Goal: Information Seeking & Learning: Learn about a topic

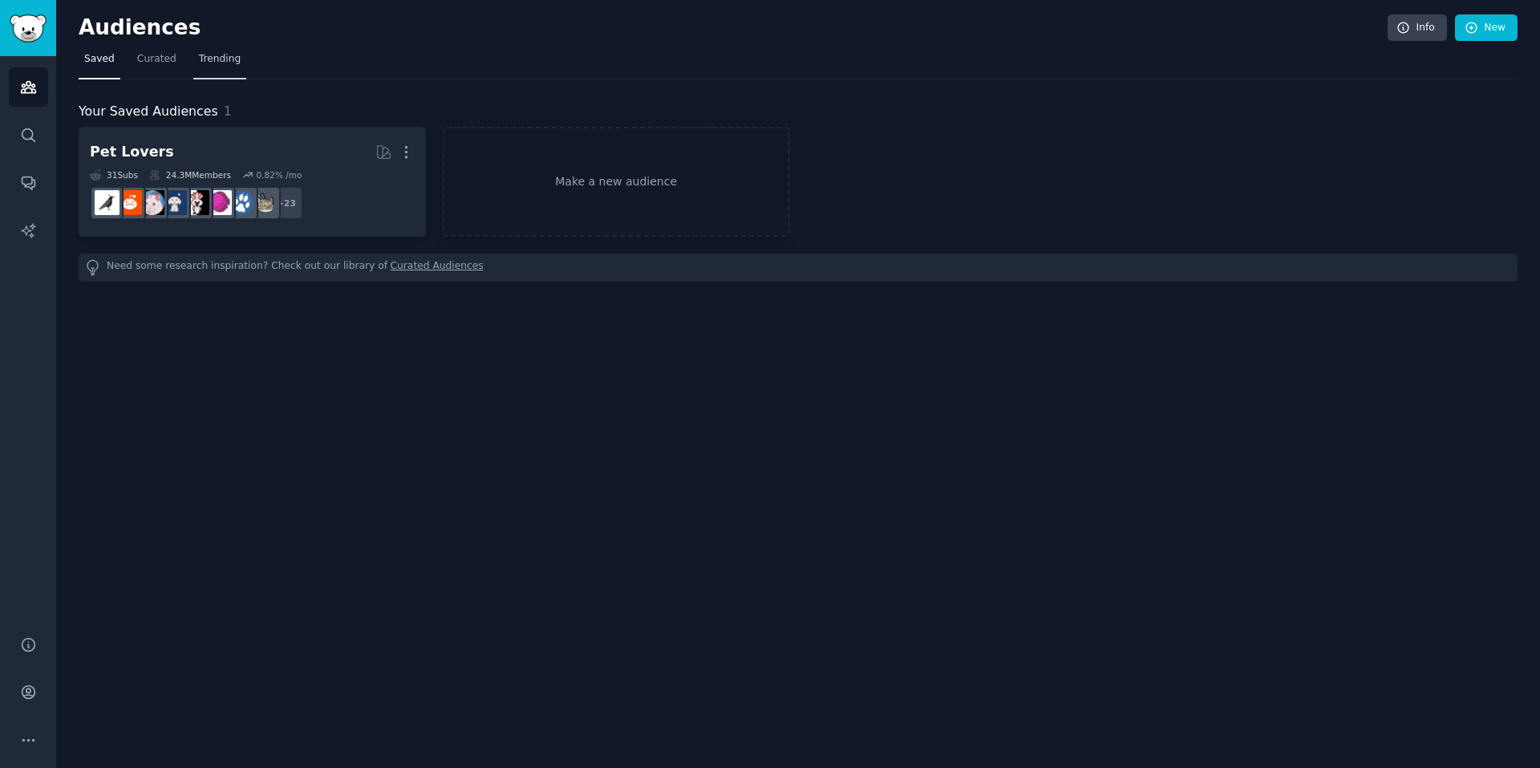
click at [211, 55] on span "Trending" at bounding box center [220, 59] width 42 height 14
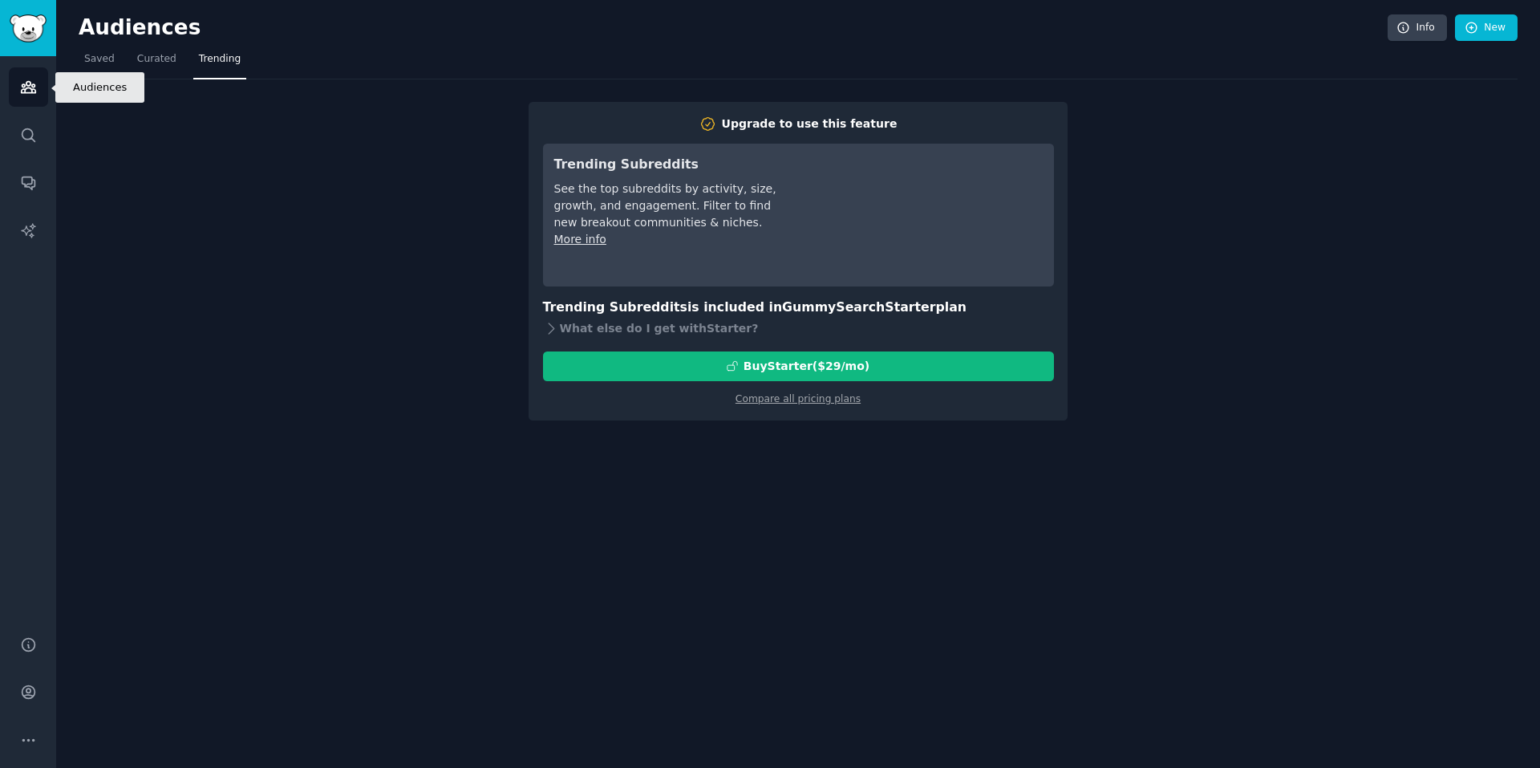
click at [30, 83] on icon "Sidebar" at bounding box center [28, 87] width 14 height 11
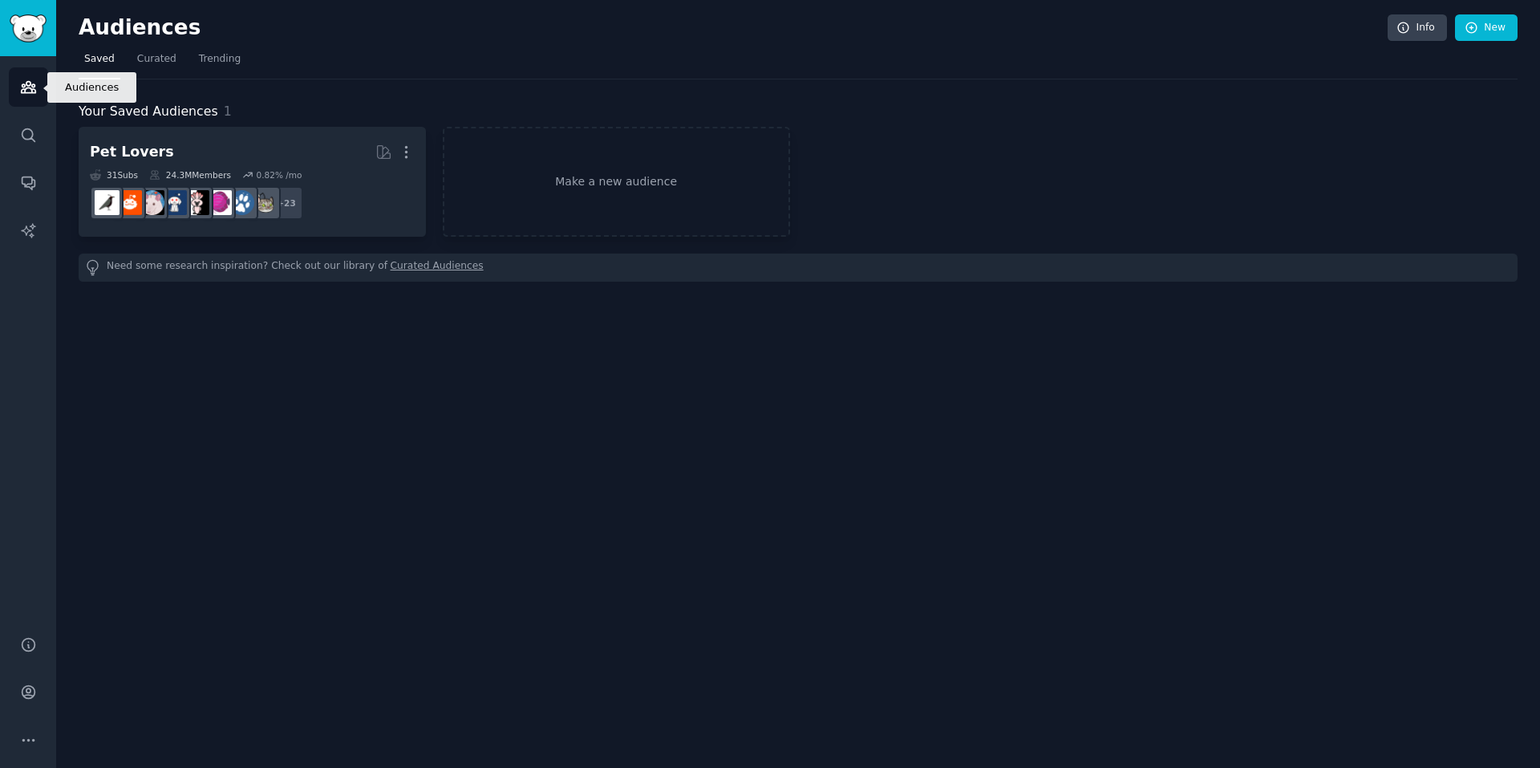
click at [30, 83] on icon "Sidebar" at bounding box center [28, 87] width 14 height 11
click at [33, 30] on img "Sidebar" at bounding box center [28, 28] width 37 height 28
click at [583, 171] on link "Make a new audience" at bounding box center [616, 182] width 347 height 110
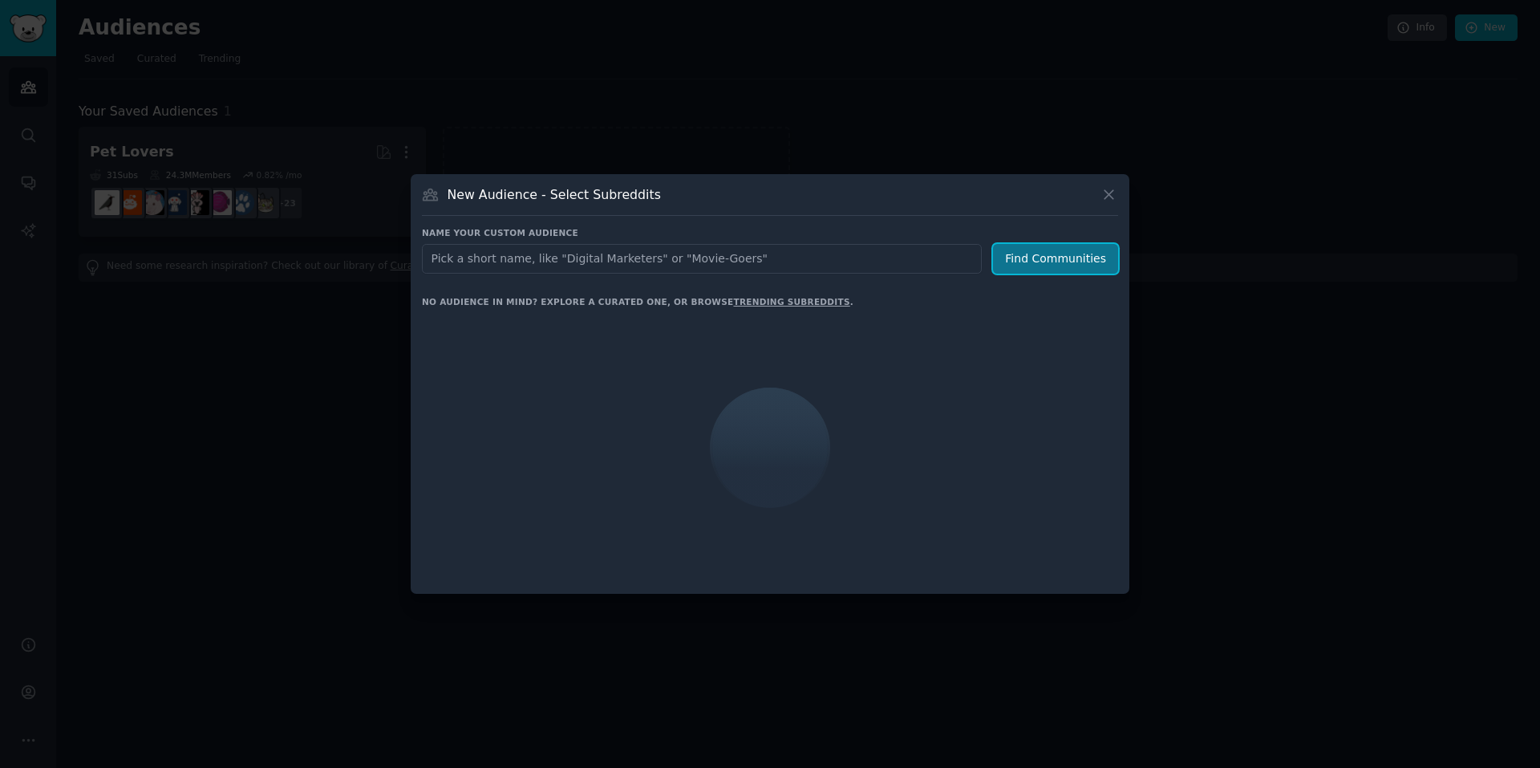
click at [1082, 261] on button "Find Communities" at bounding box center [1055, 259] width 125 height 30
click at [289, 283] on div at bounding box center [770, 384] width 1540 height 768
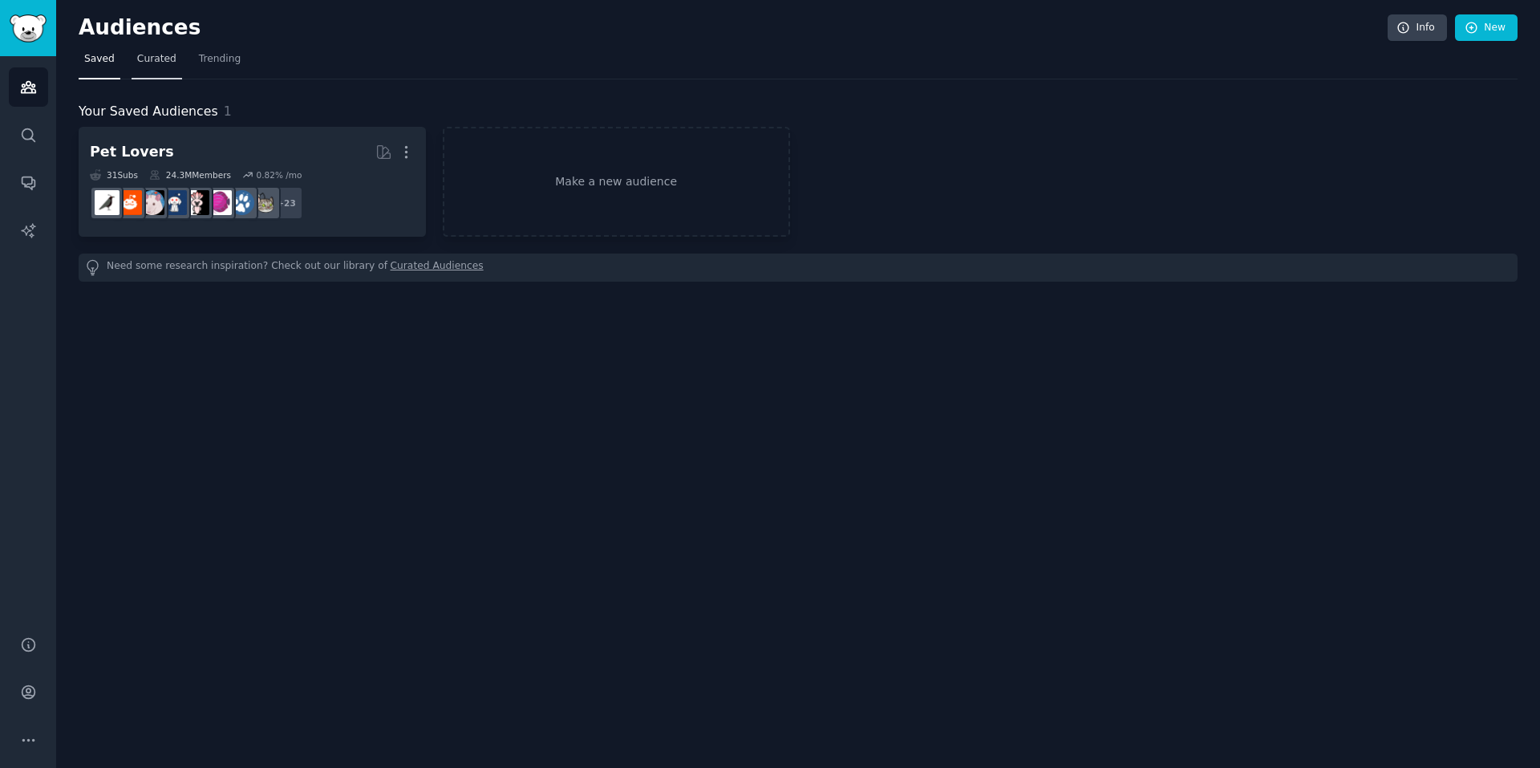
click at [167, 57] on span "Curated" at bounding box center [156, 59] width 39 height 14
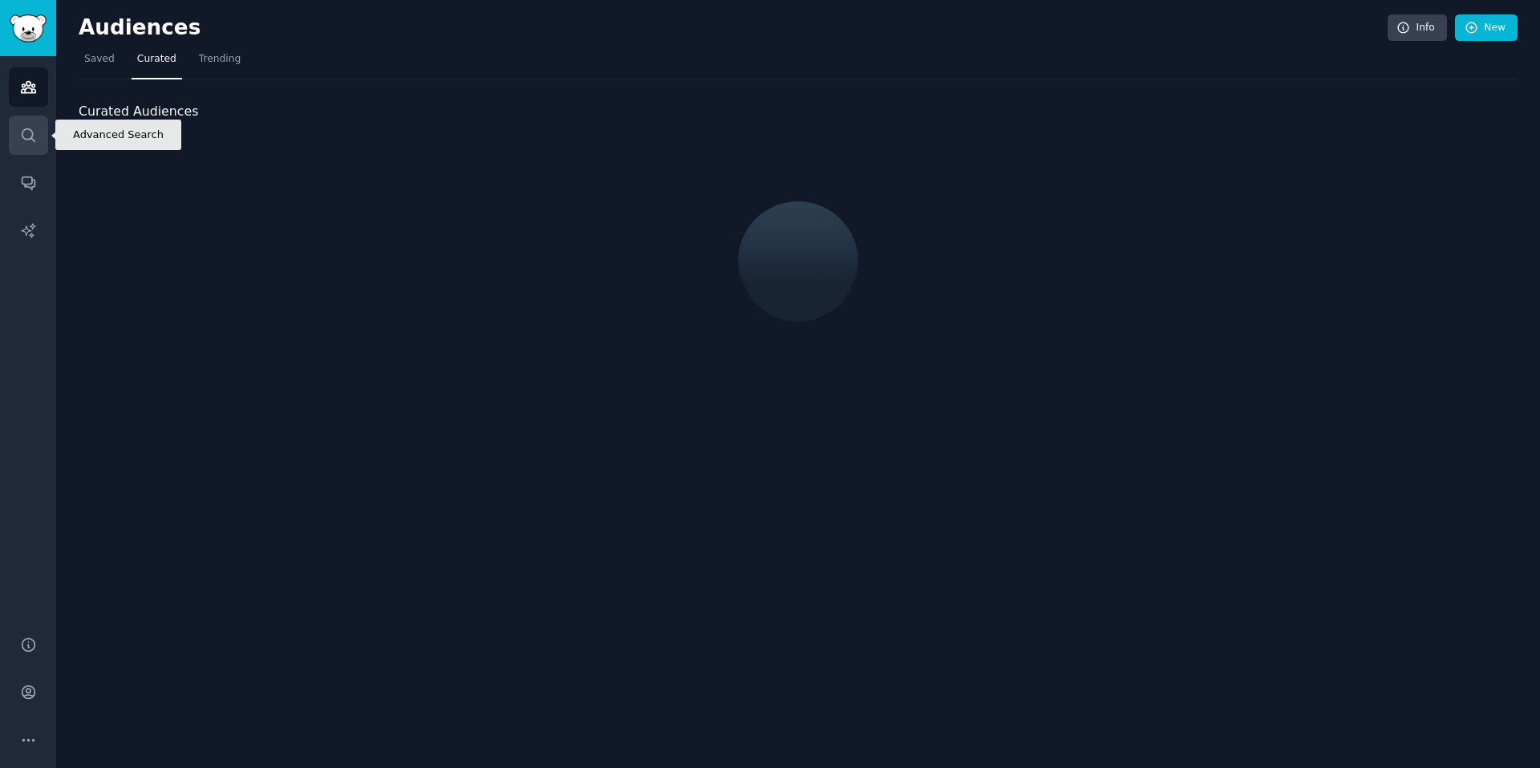
click at [30, 140] on icon "Sidebar" at bounding box center [28, 135] width 17 height 17
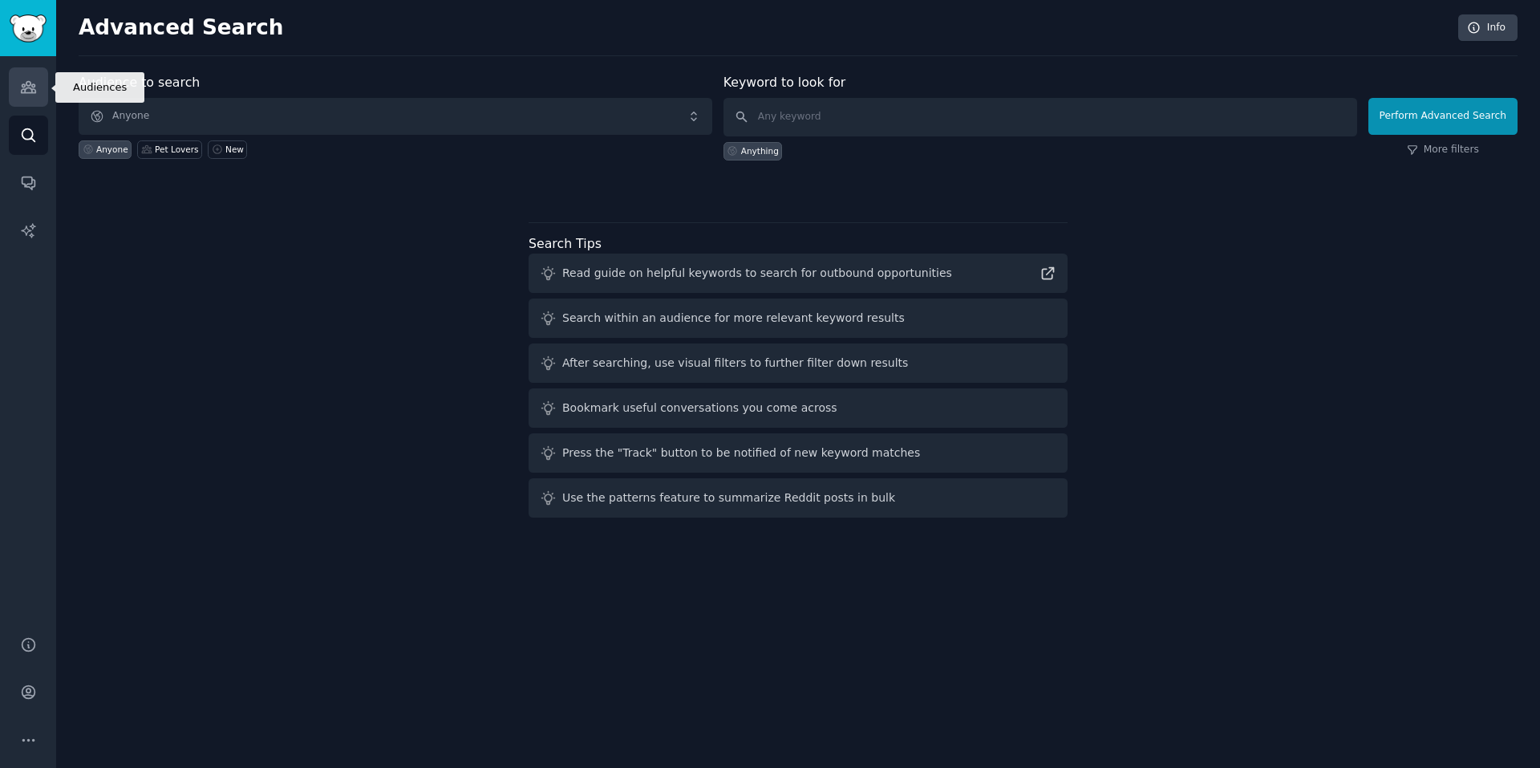
click at [33, 86] on icon "Sidebar" at bounding box center [28, 87] width 17 height 17
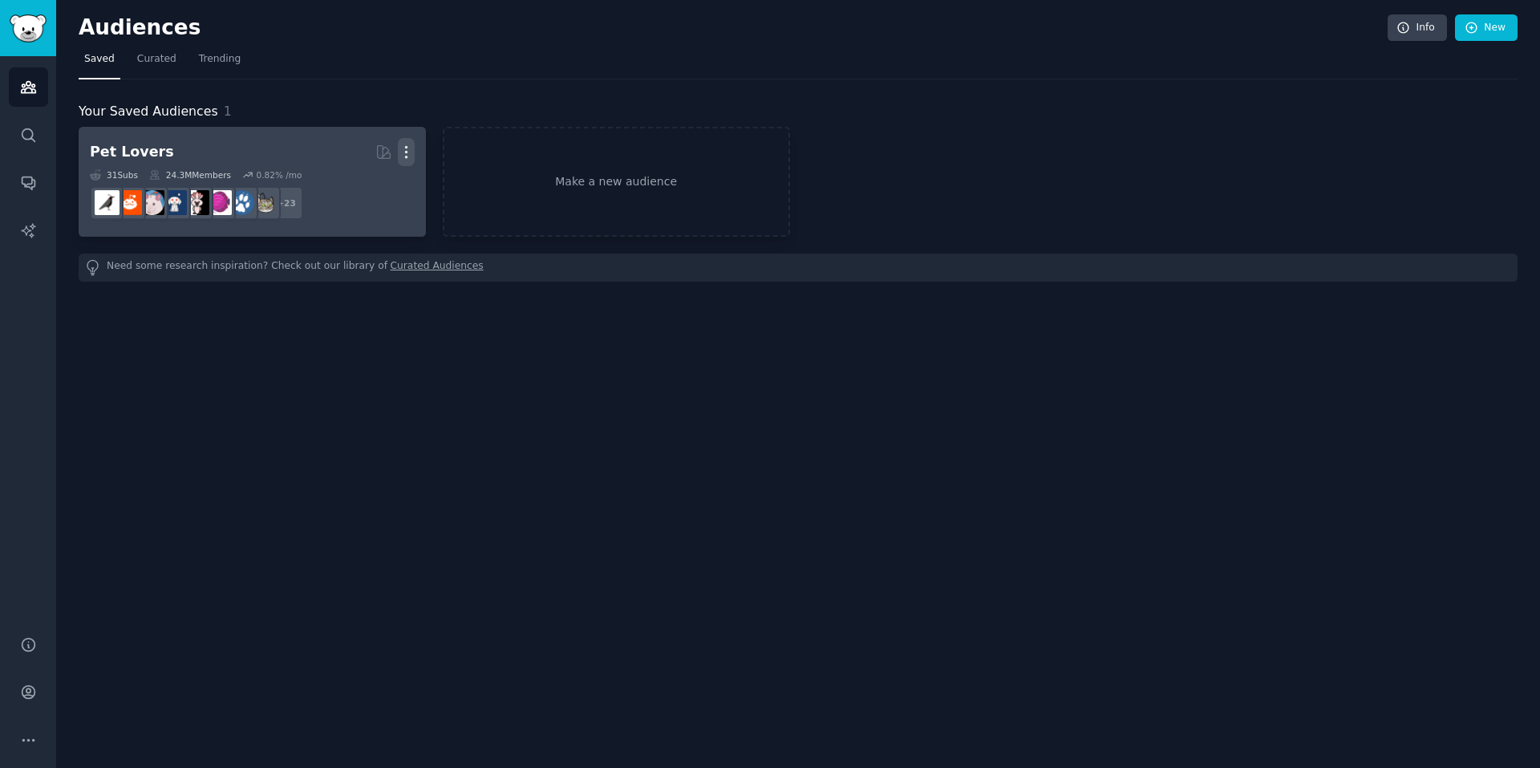
click at [411, 151] on icon "button" at bounding box center [406, 152] width 17 height 17
click at [360, 178] on p "Delete" at bounding box center [362, 185] width 37 height 17
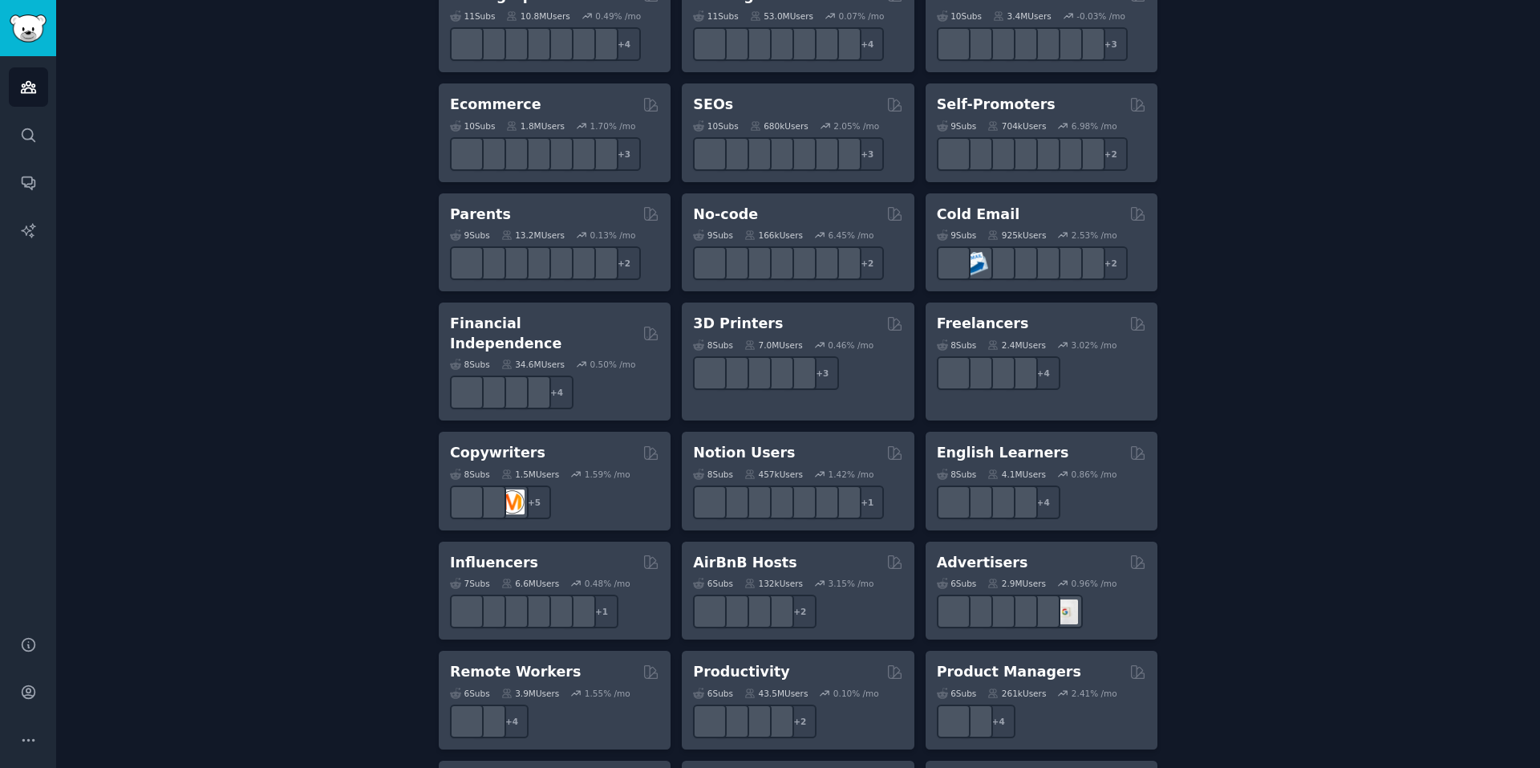
scroll to position [883, 0]
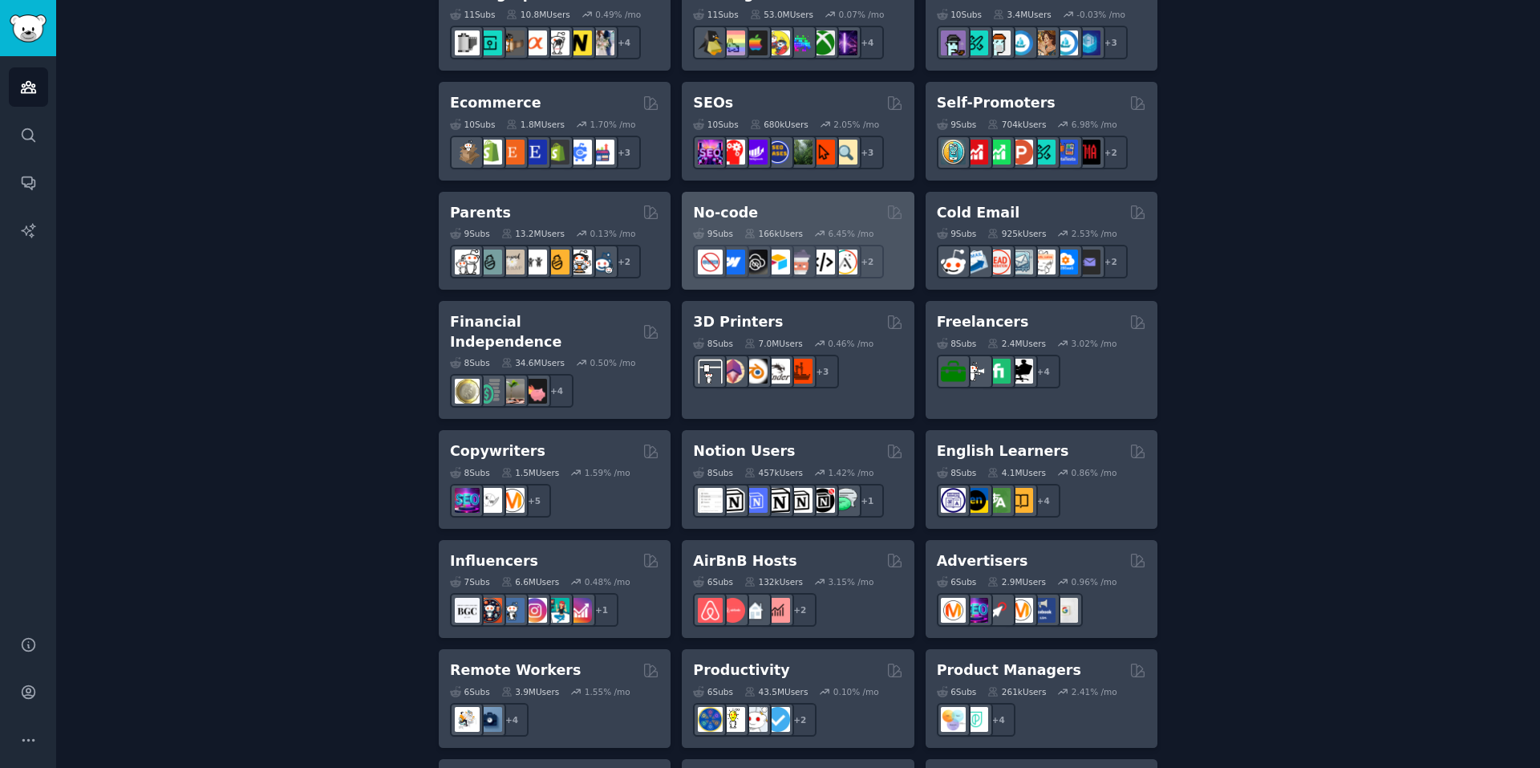
click at [782, 228] on div "166k Users" at bounding box center [774, 233] width 59 height 11
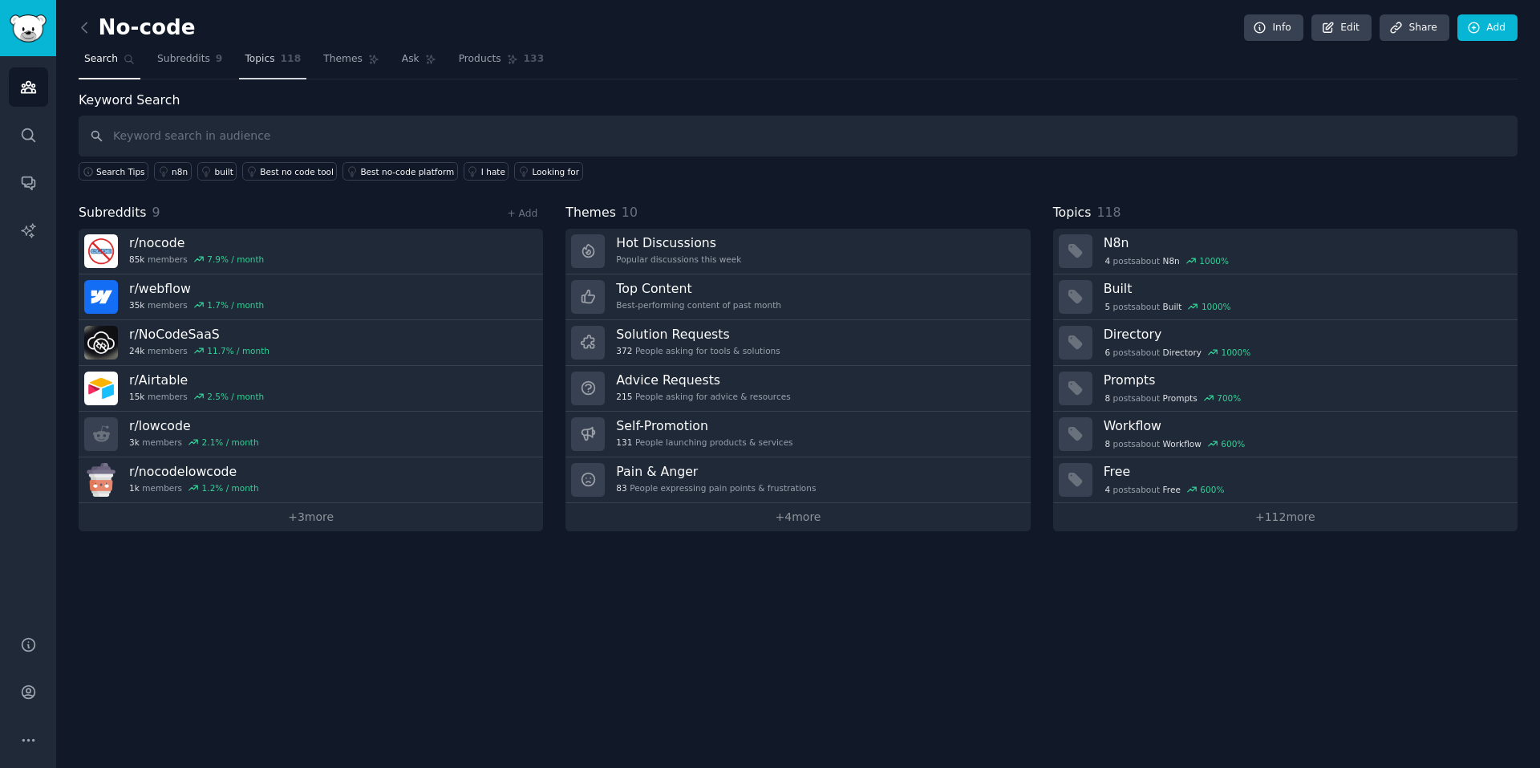
click at [254, 57] on span "Topics" at bounding box center [260, 59] width 30 height 14
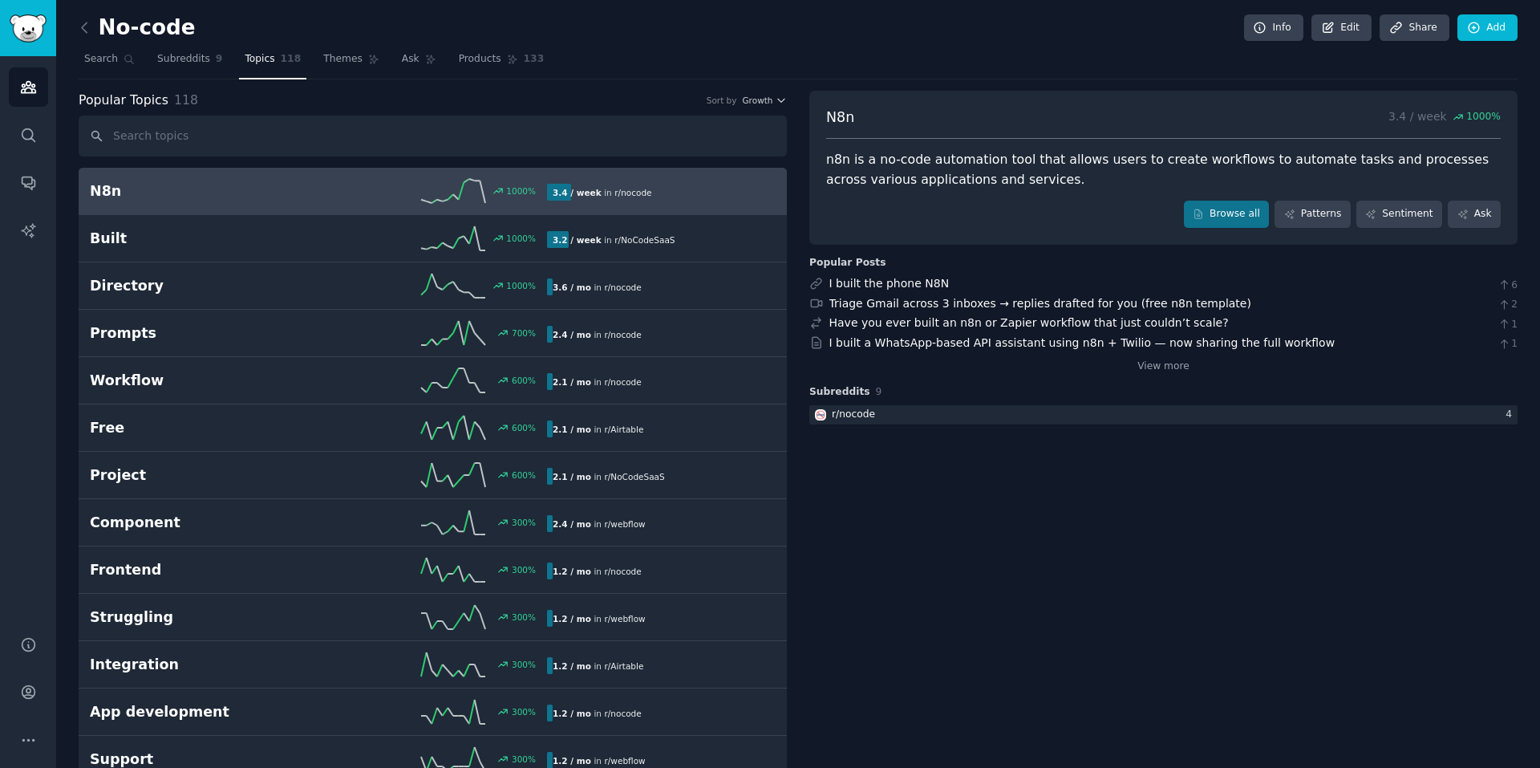
click at [336, 61] on span "Themes" at bounding box center [342, 59] width 39 height 14
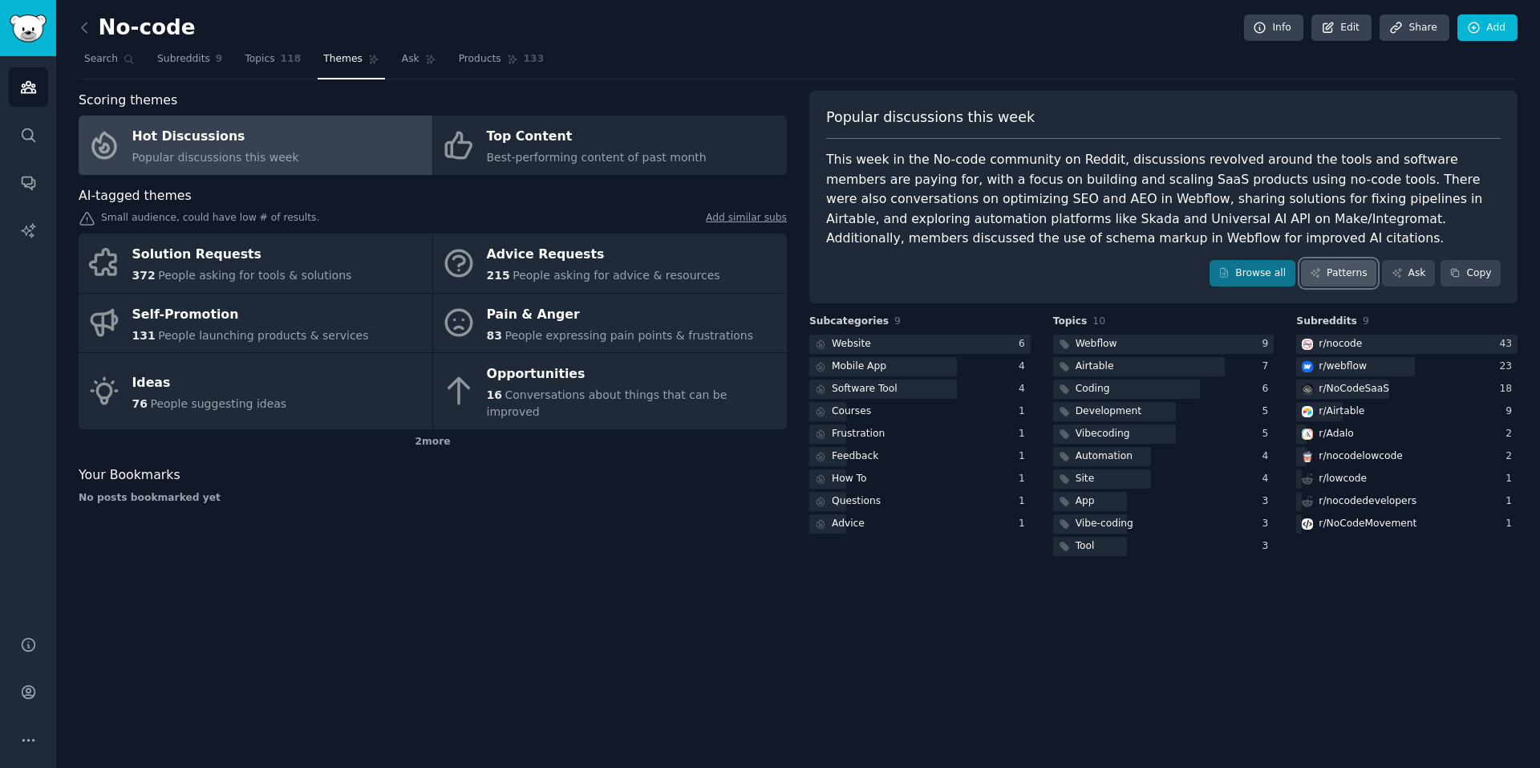
click at [1345, 272] on link "Patterns" at bounding box center [1338, 273] width 75 height 27
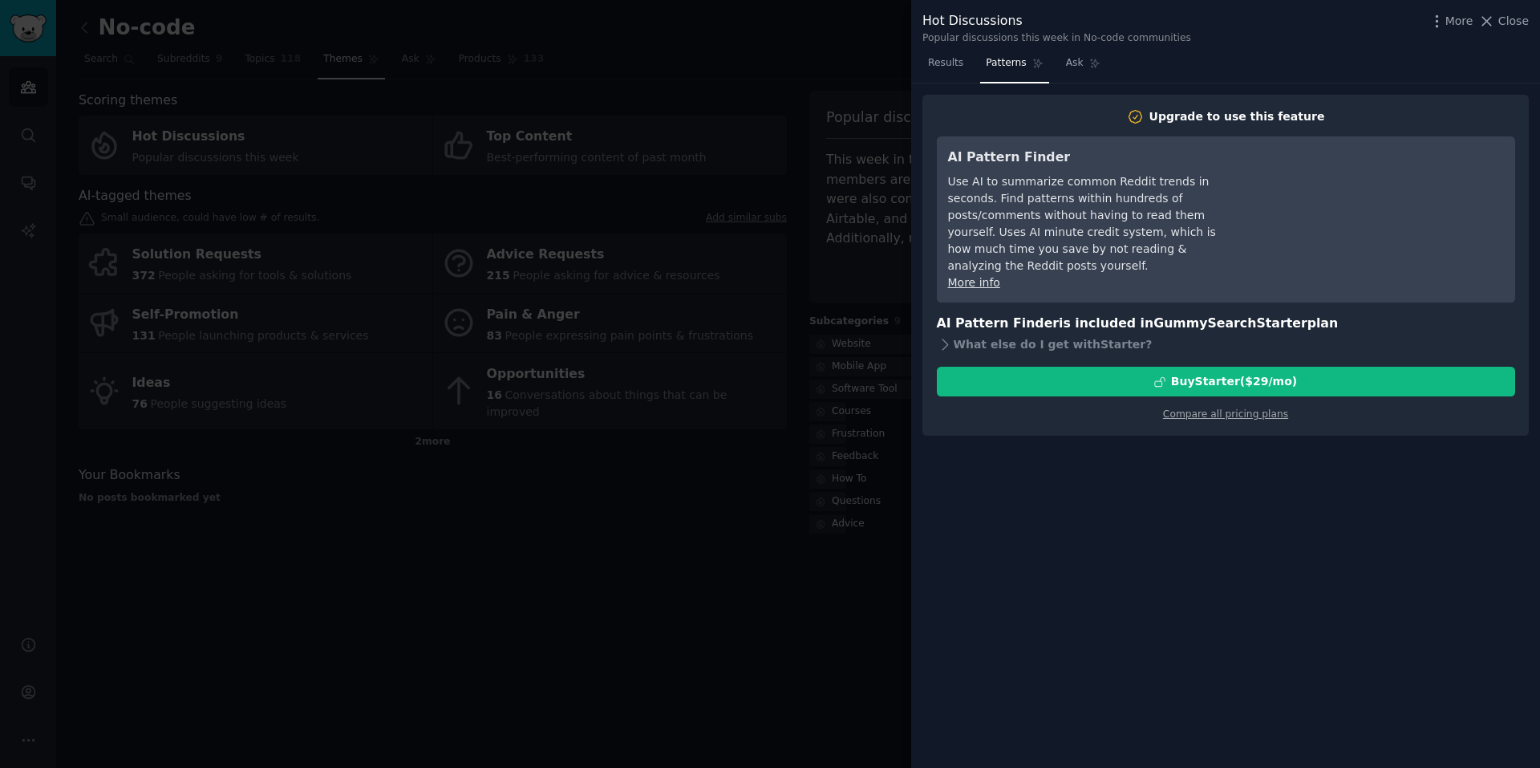
click at [820, 274] on div at bounding box center [770, 384] width 1540 height 768
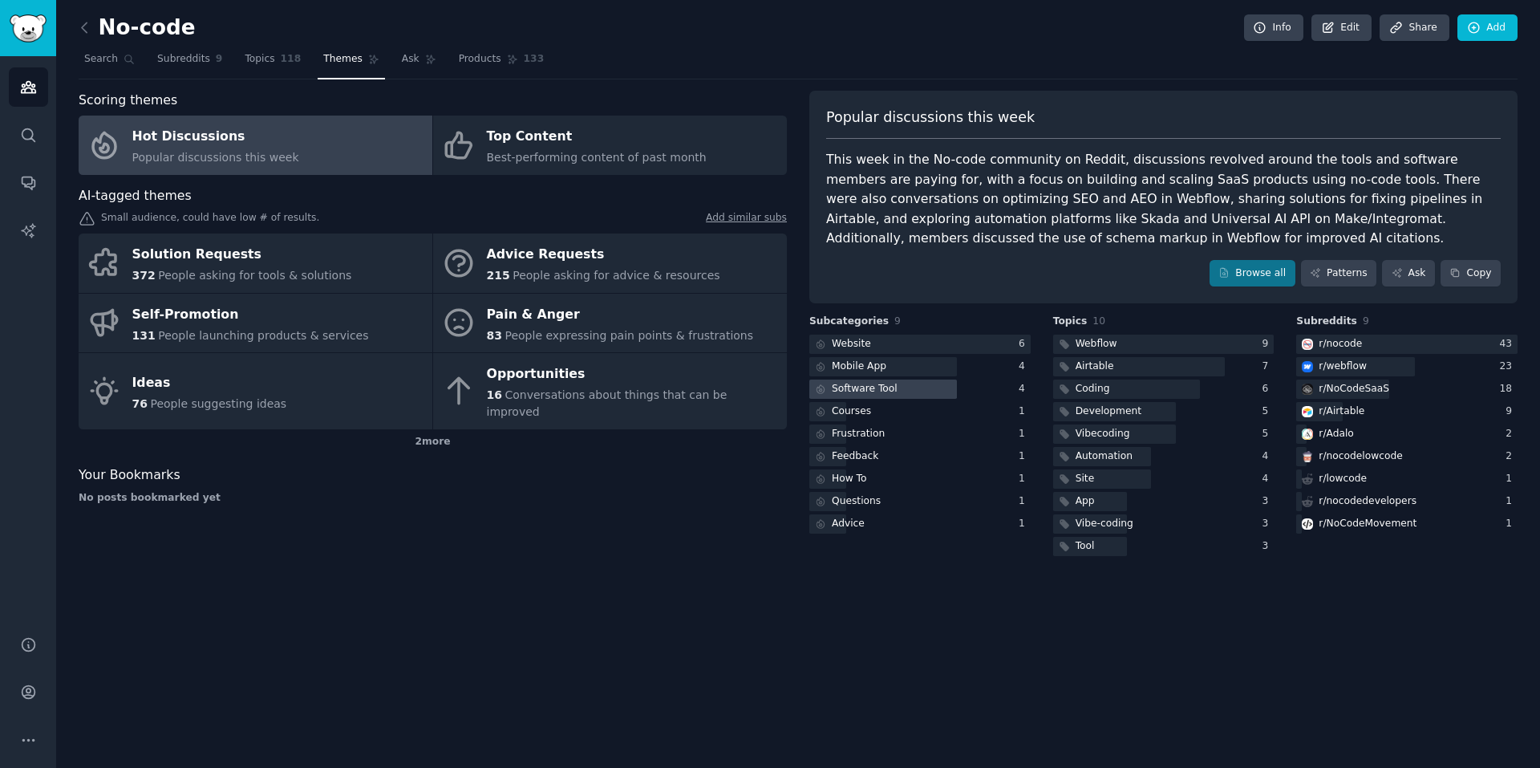
click at [910, 385] on div at bounding box center [884, 389] width 148 height 20
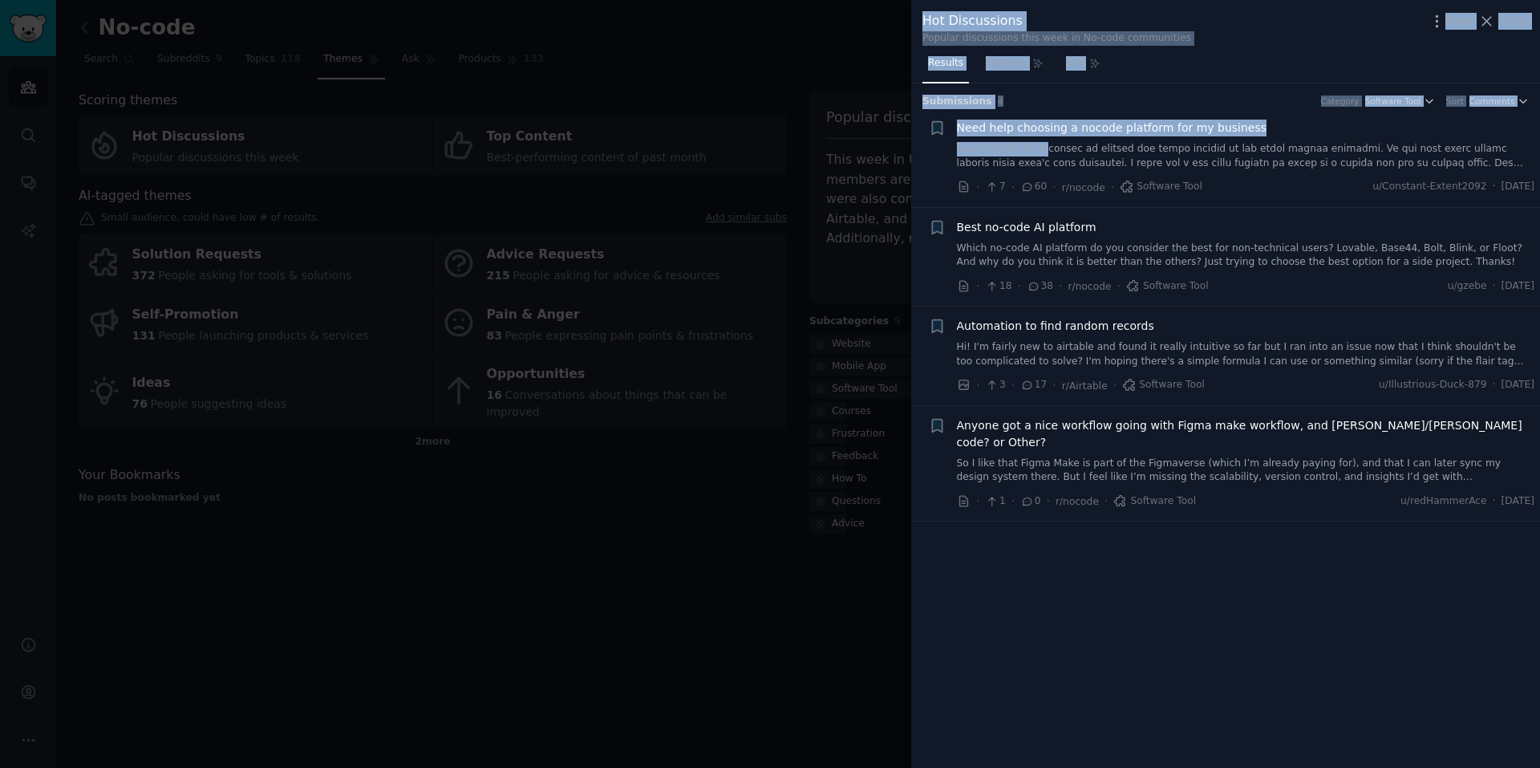
drag, startPoint x: 467, startPoint y: 439, endPoint x: 1046, endPoint y: 155, distance: 645.2
click at [1046, 155] on div "Hot Discussions Popular discussions this week in No-code communities More Close…" at bounding box center [770, 384] width 1540 height 768
click at [940, 169] on div "Reddit text submission +" at bounding box center [937, 158] width 17 height 76
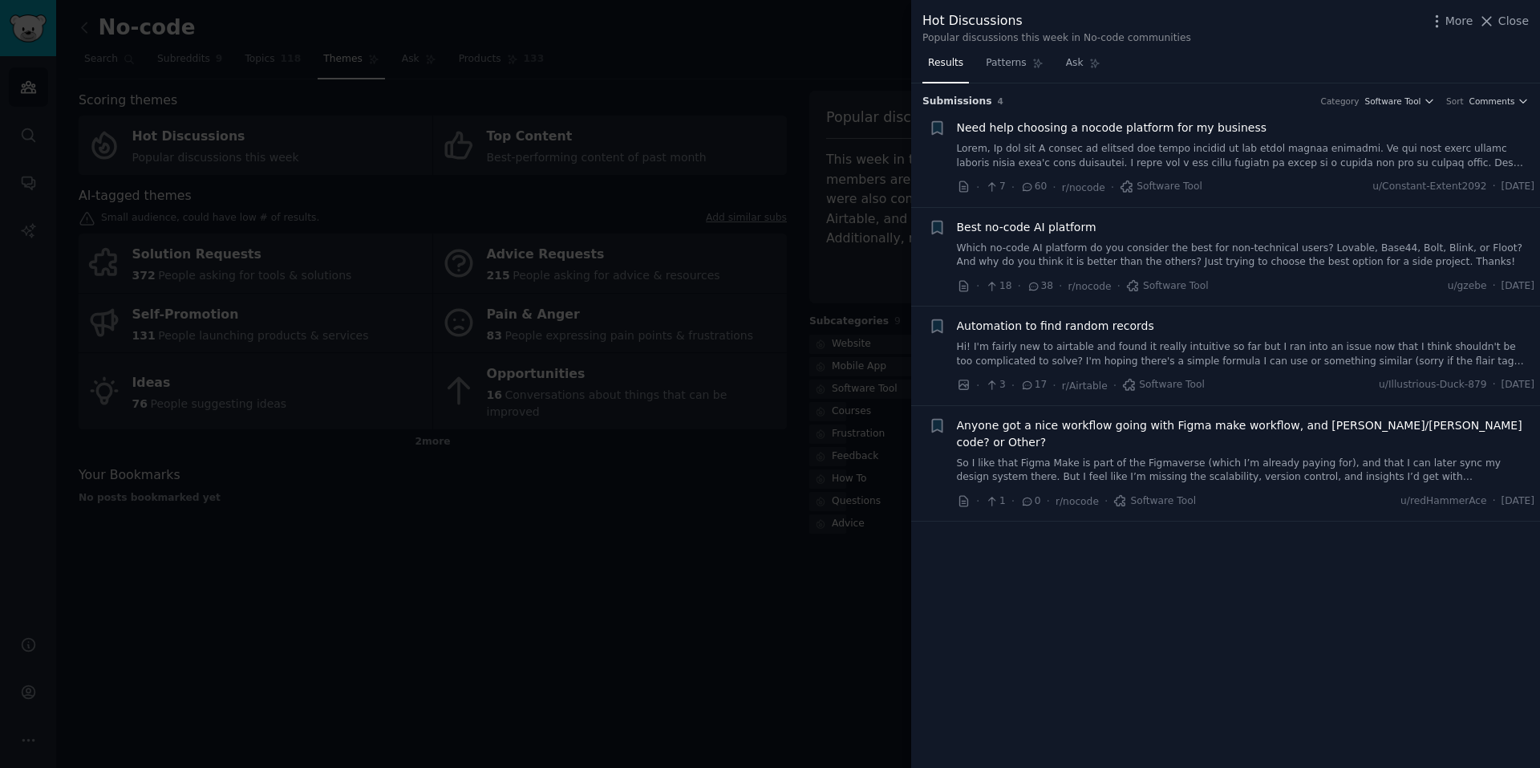
click at [1154, 133] on span "Need help choosing a nocode platform for my business" at bounding box center [1112, 128] width 310 height 17
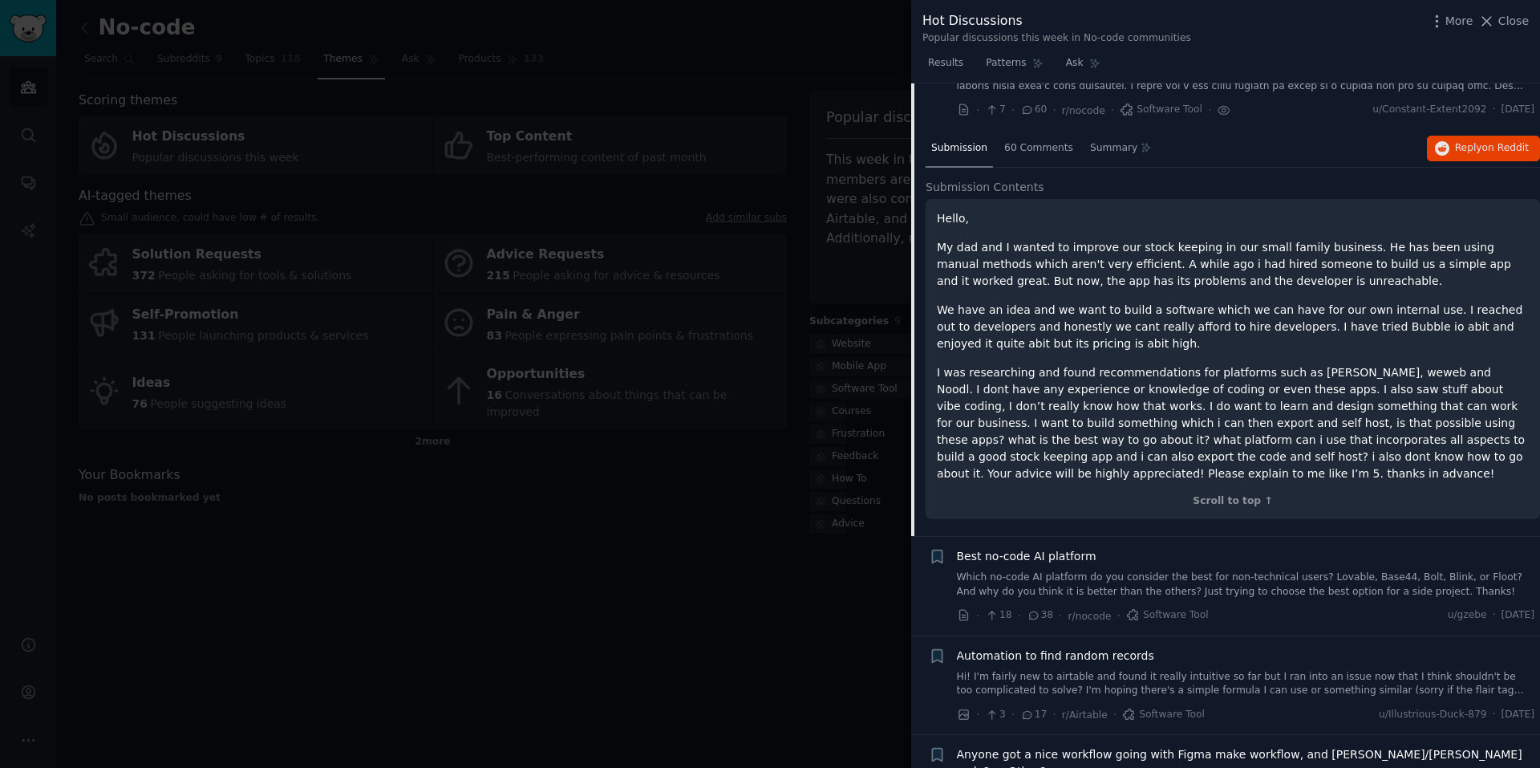
scroll to position [106, 0]
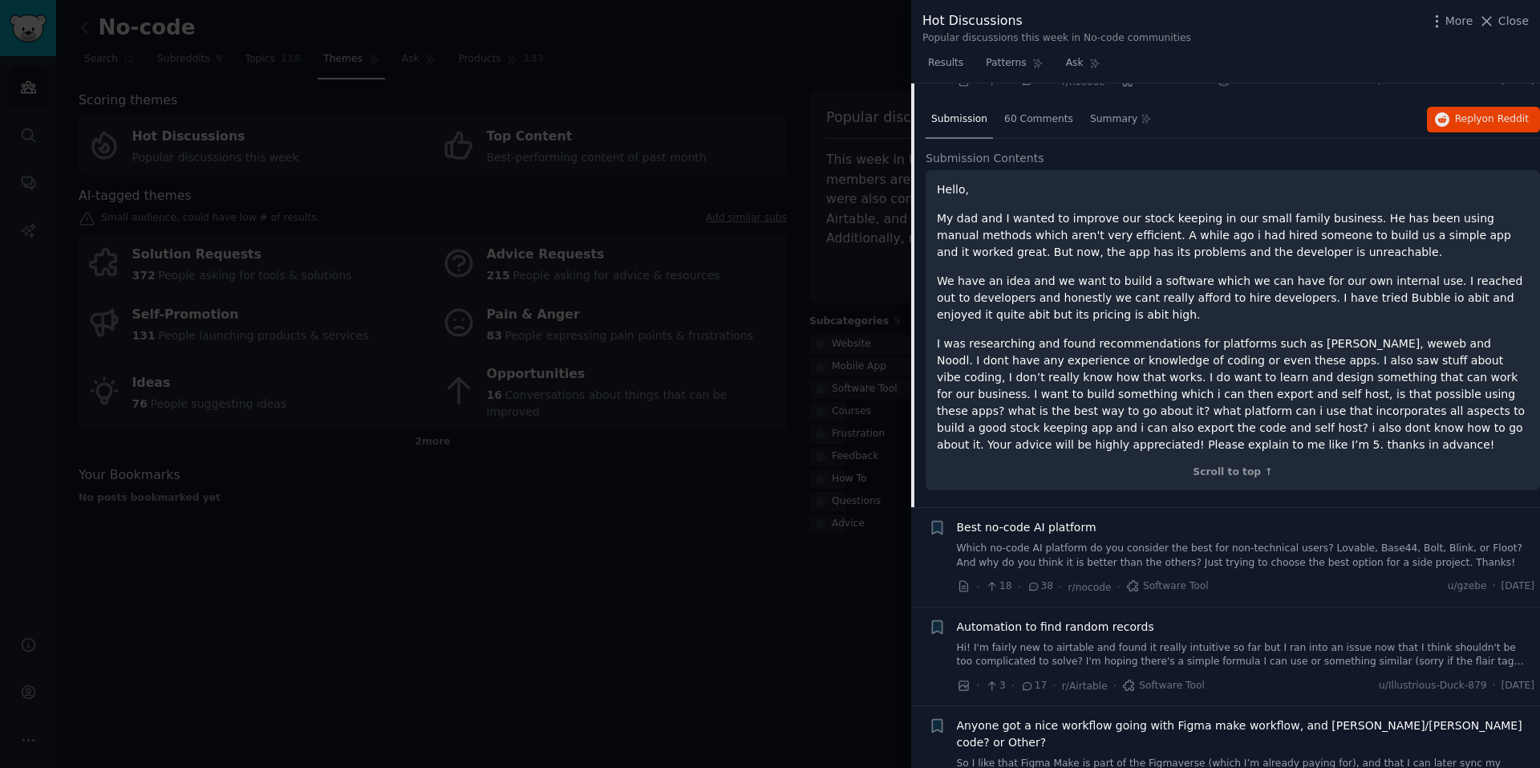
click at [549, 284] on div at bounding box center [770, 384] width 1540 height 768
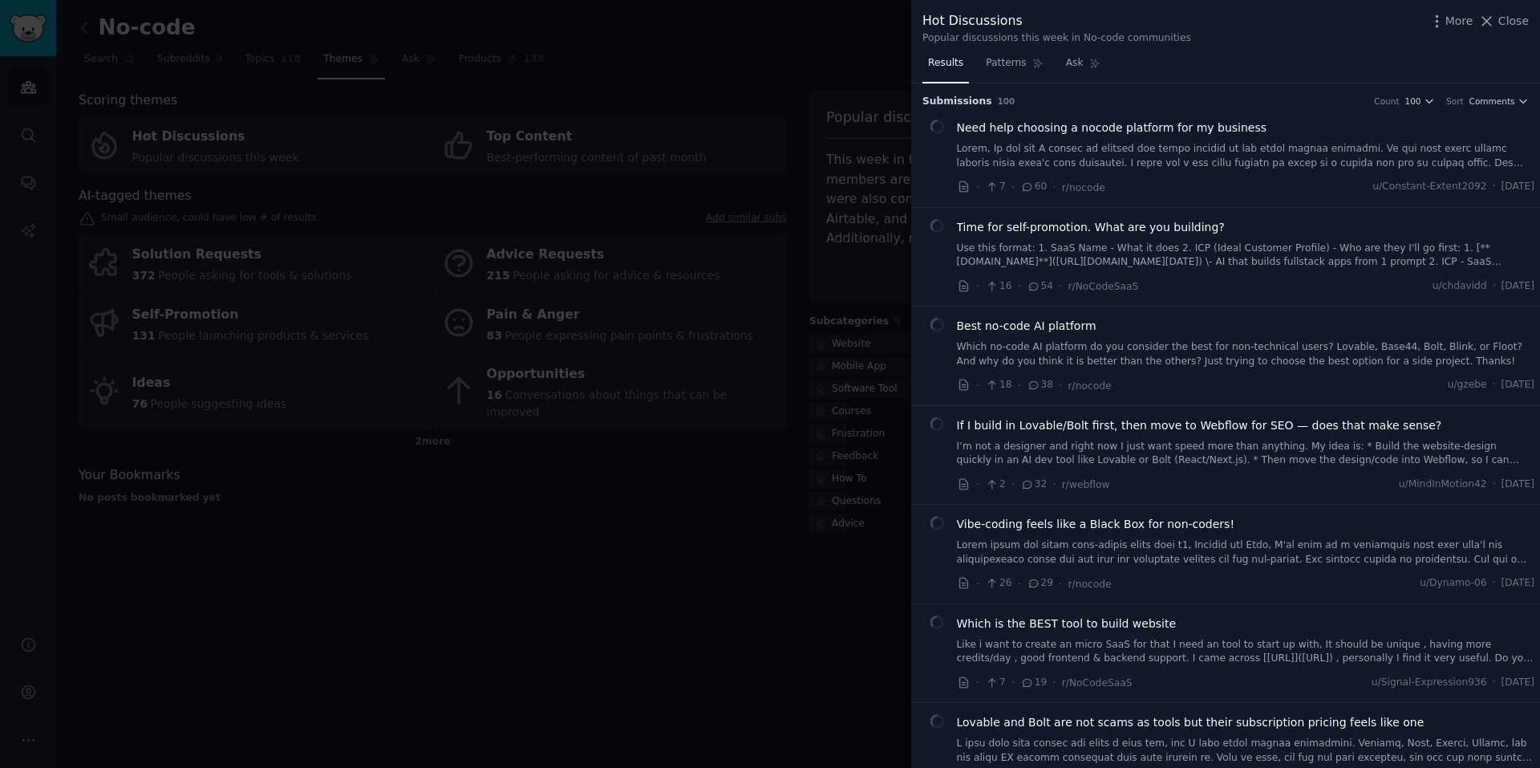
click at [168, 60] on div at bounding box center [770, 384] width 1540 height 768
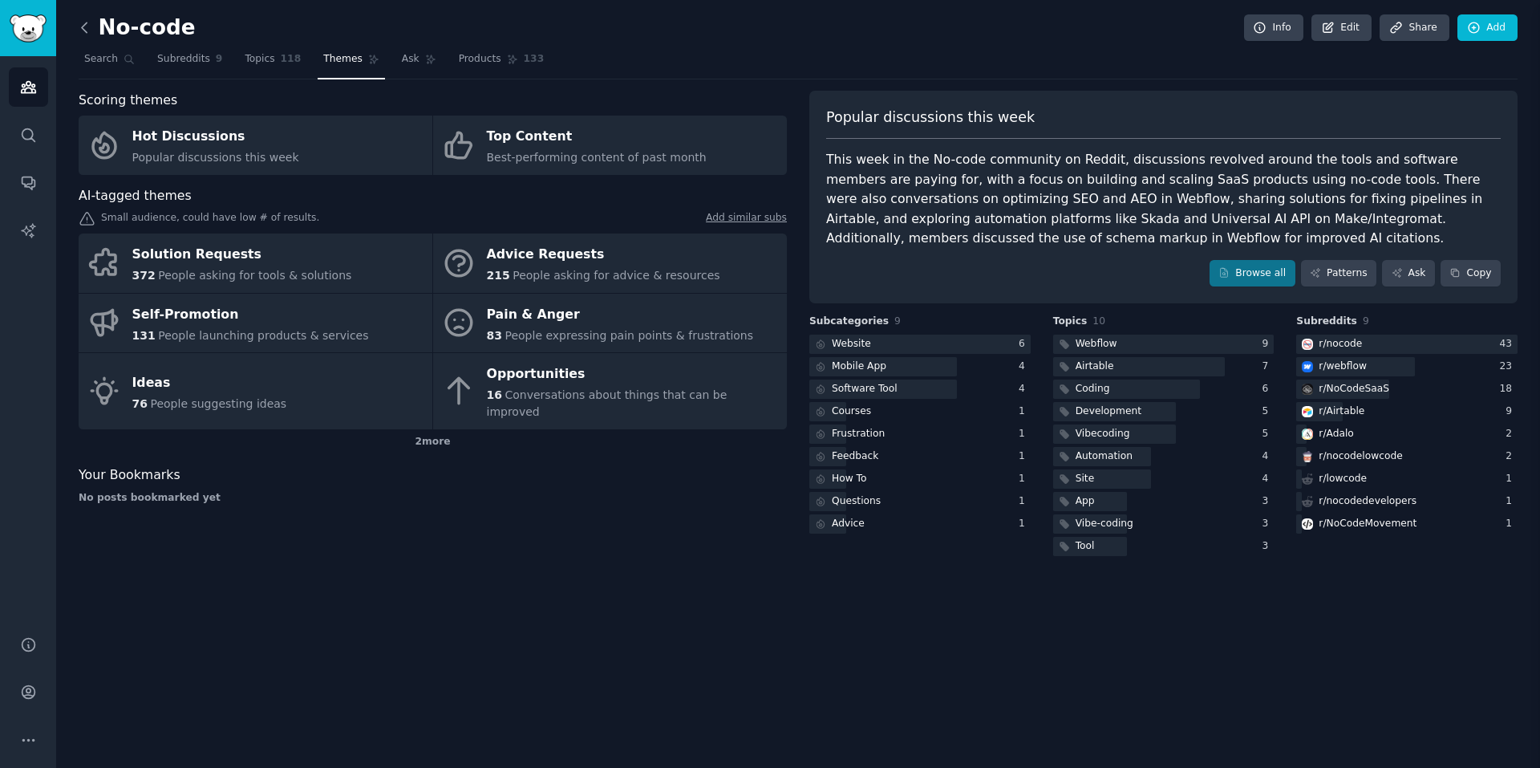
click at [87, 19] on icon at bounding box center [84, 27] width 17 height 17
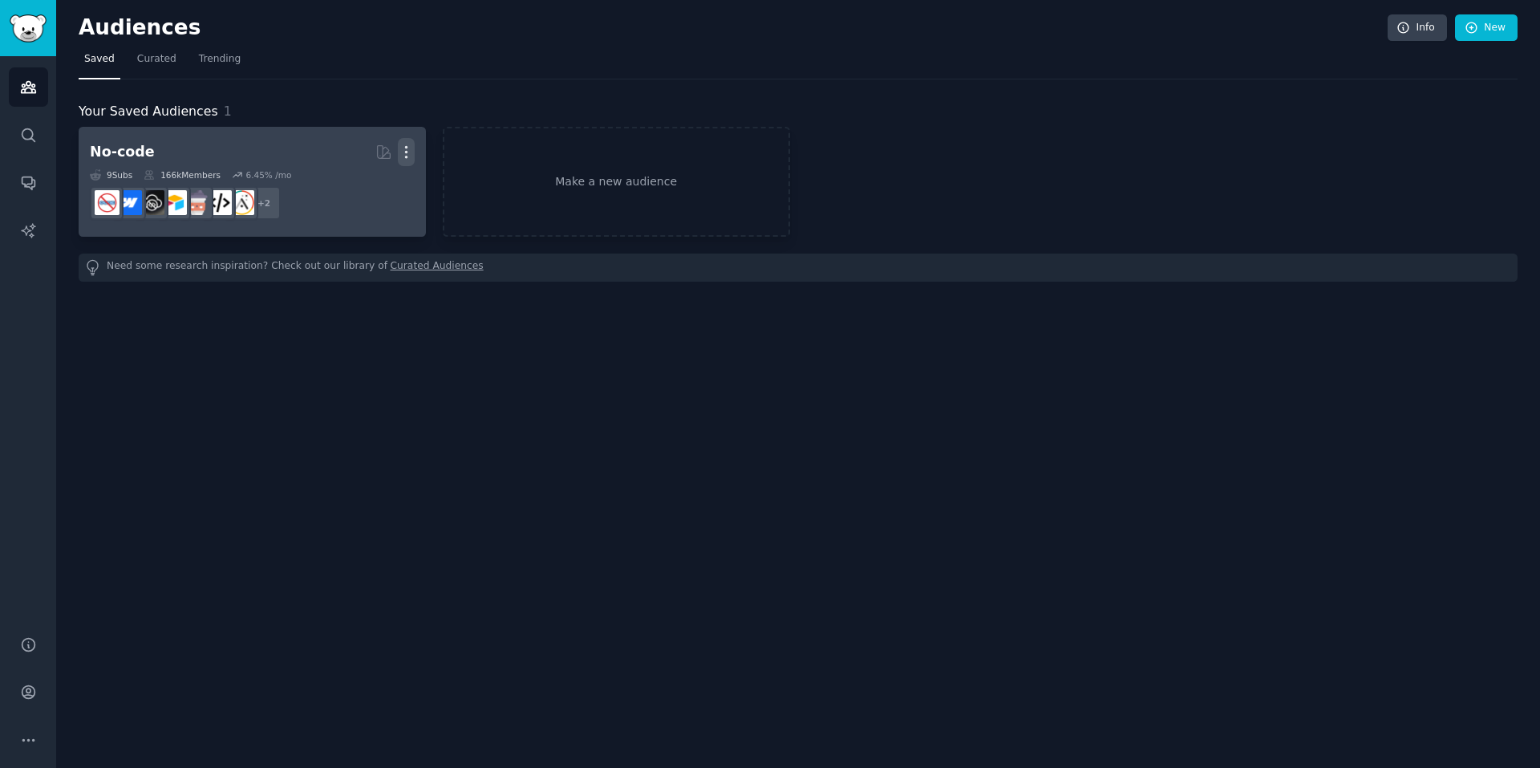
click at [400, 147] on icon "button" at bounding box center [406, 152] width 17 height 17
click at [356, 189] on p "Delete" at bounding box center [362, 185] width 37 height 17
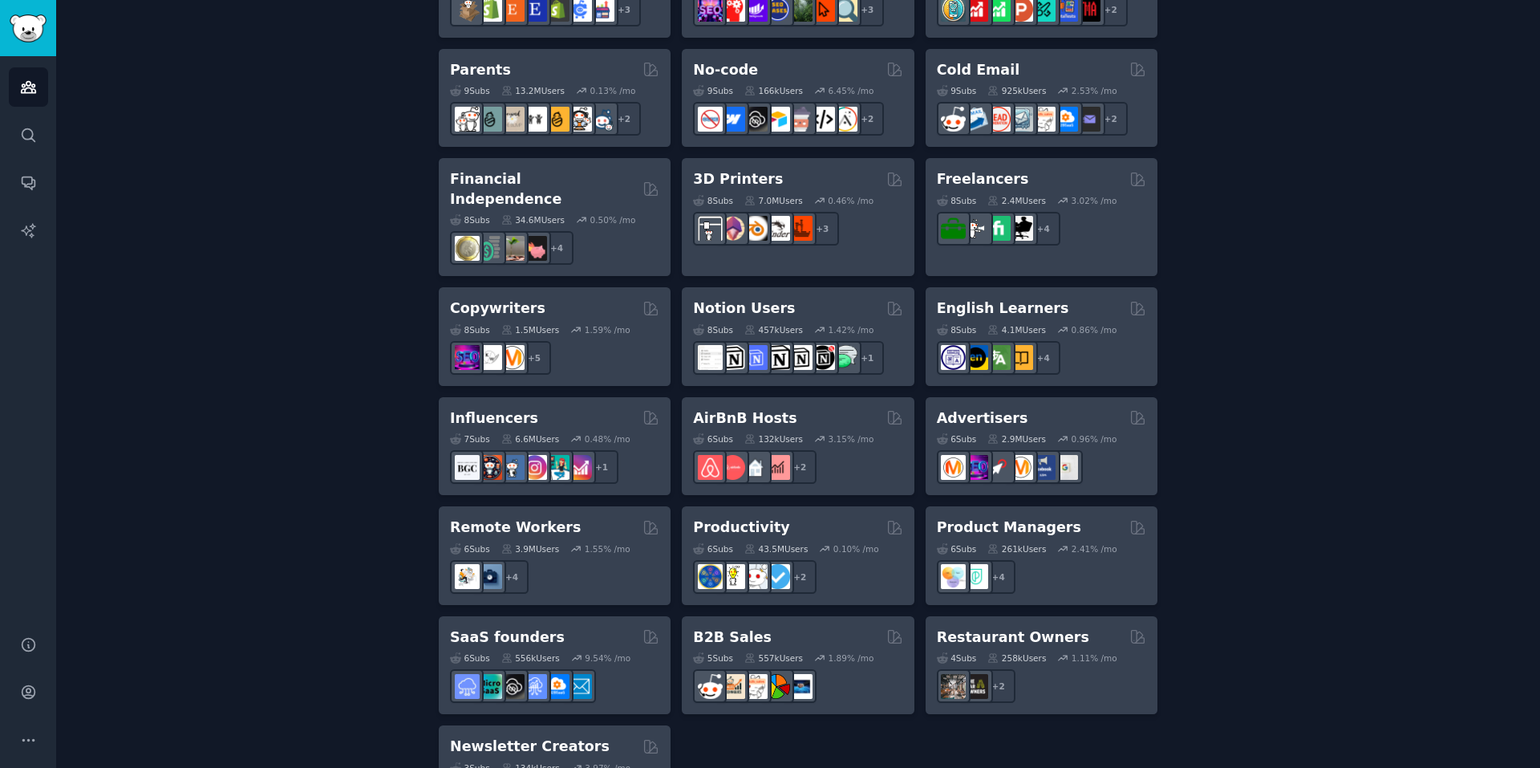
scroll to position [1083, 0]
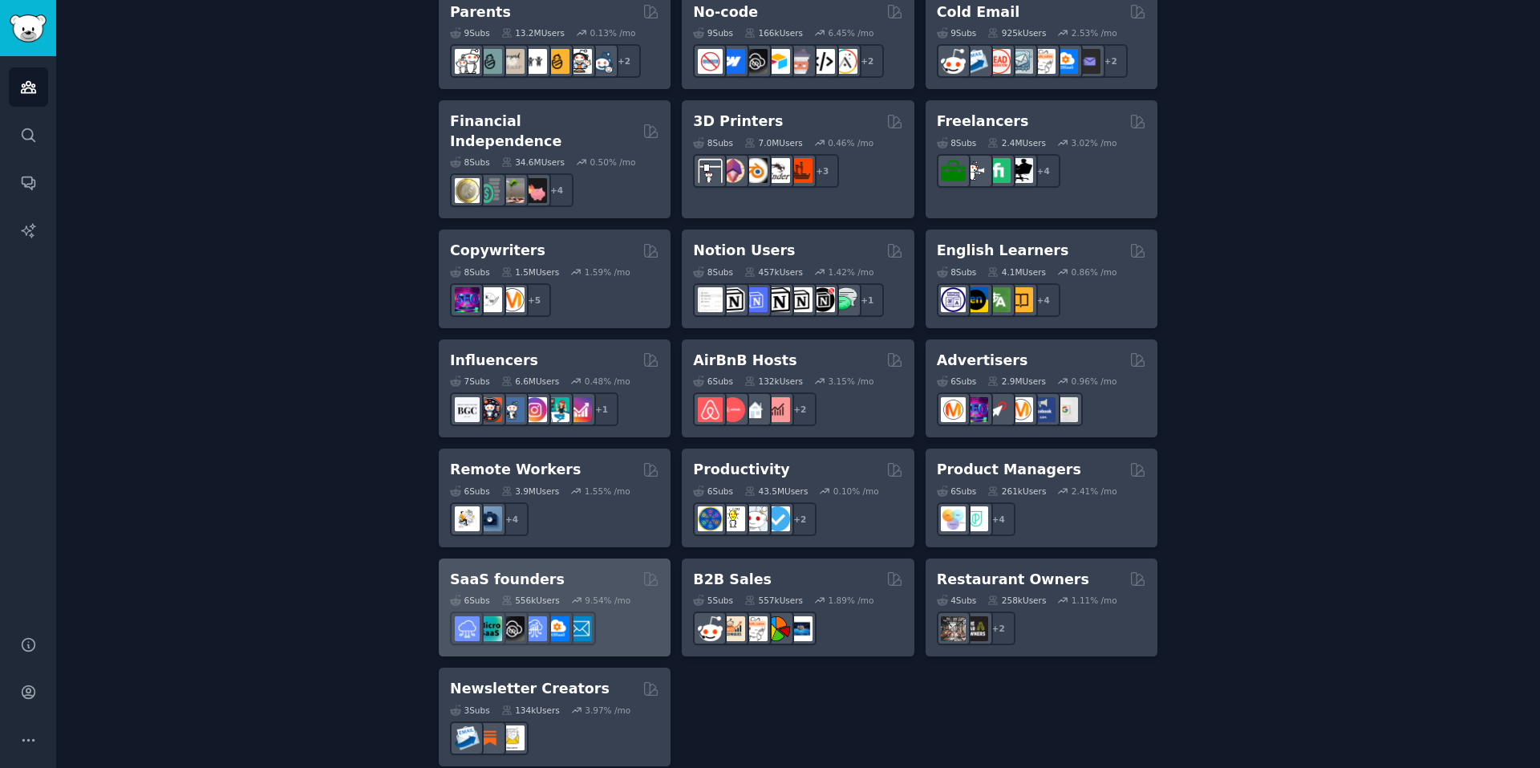
click at [566, 570] on div "SaaS founders" at bounding box center [554, 580] width 209 height 20
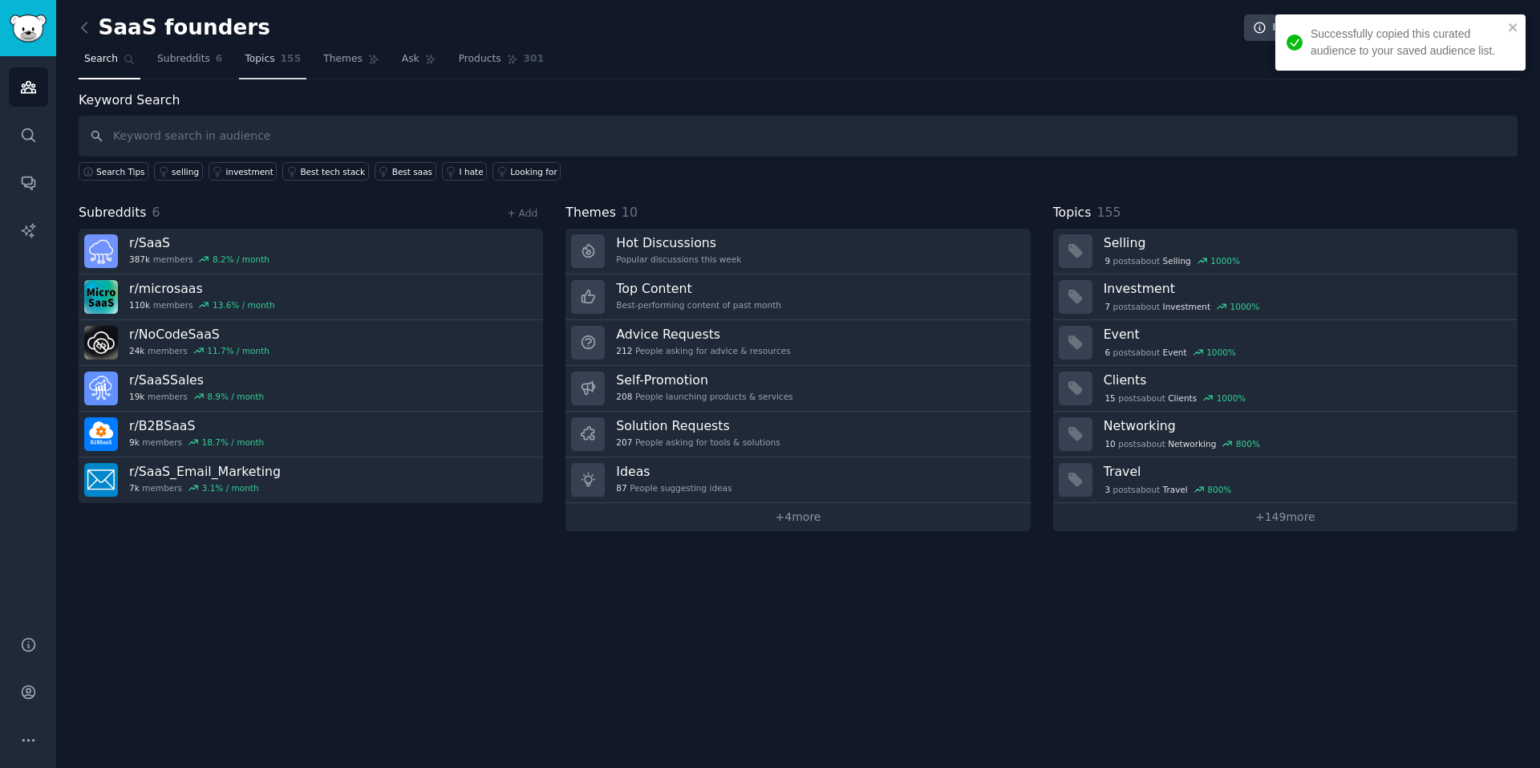
click at [281, 61] on span "155" at bounding box center [291, 59] width 21 height 14
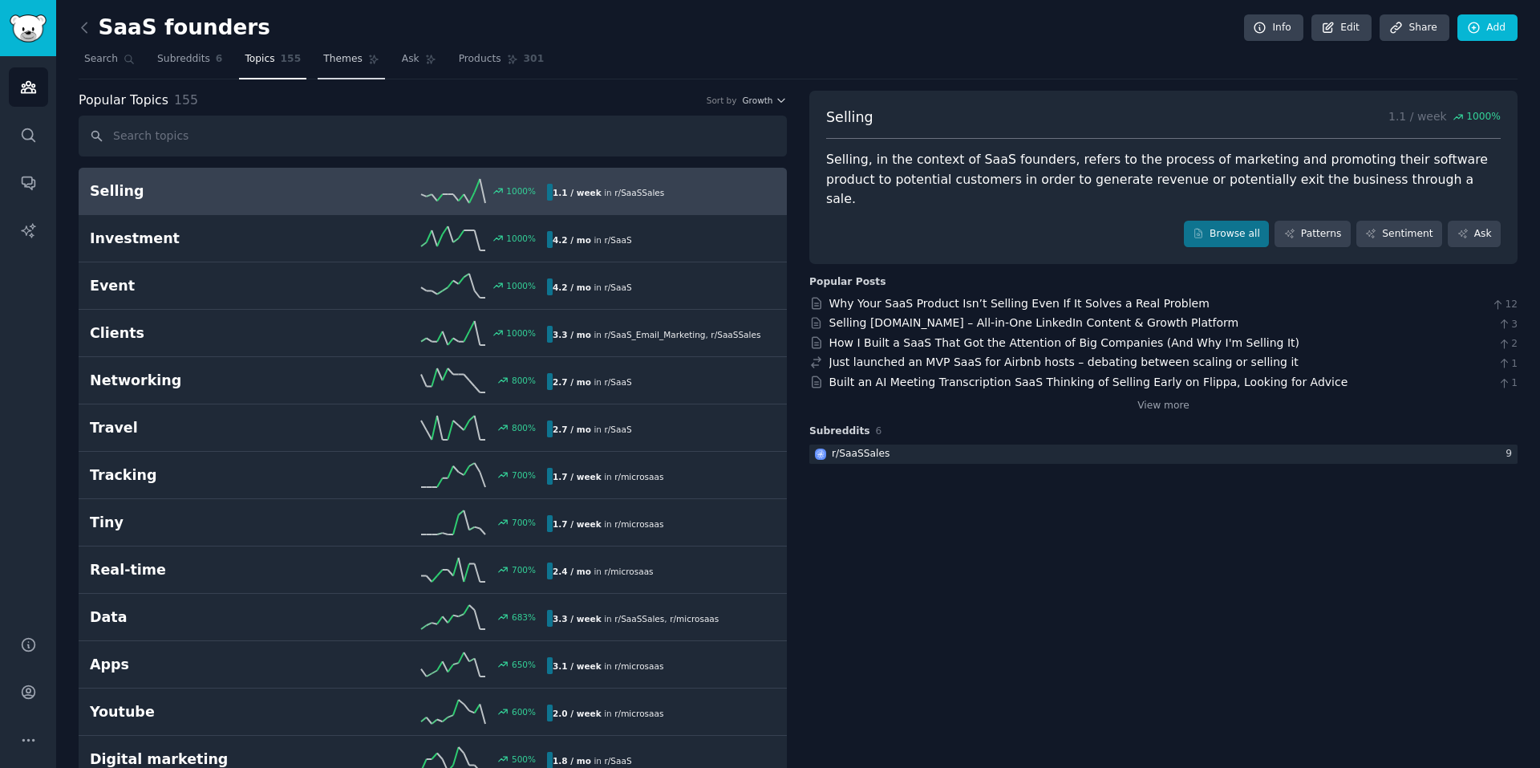
click at [325, 67] on link "Themes" at bounding box center [351, 63] width 67 height 33
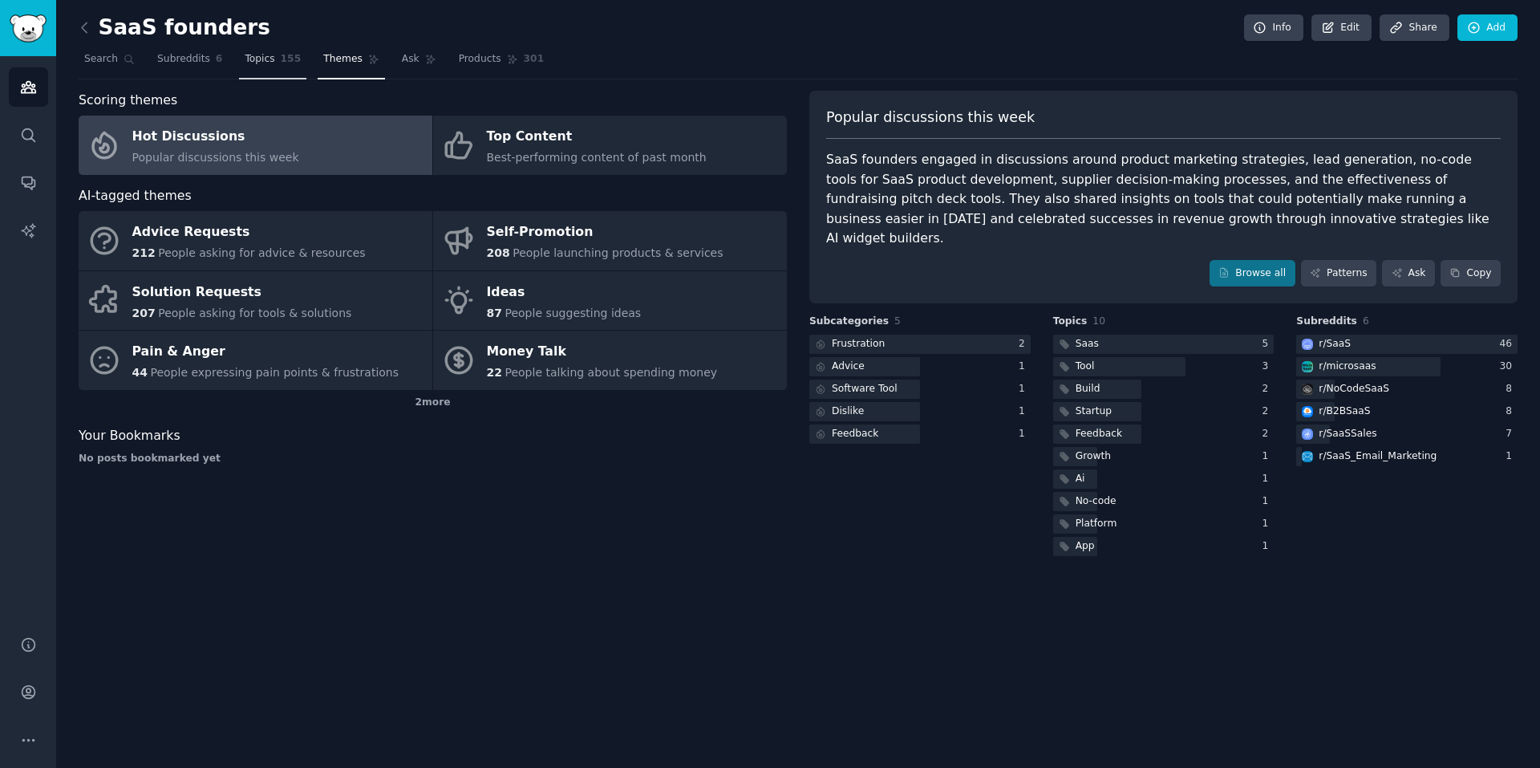
click at [258, 59] on span "Topics" at bounding box center [260, 59] width 30 height 14
